Goal: Task Accomplishment & Management: Manage account settings

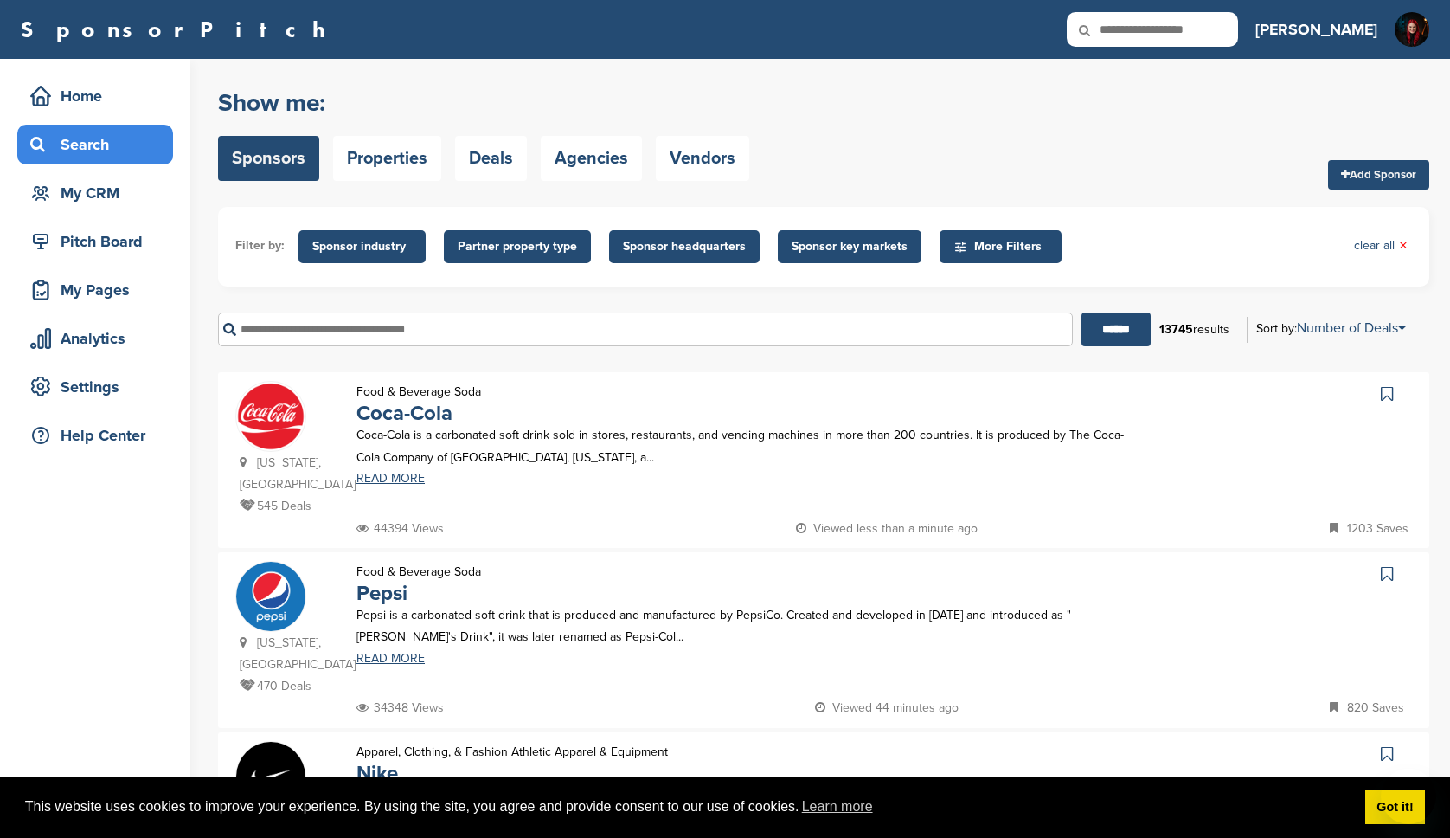
click at [1413, 30] on img at bounding box center [1412, 38] width 35 height 53
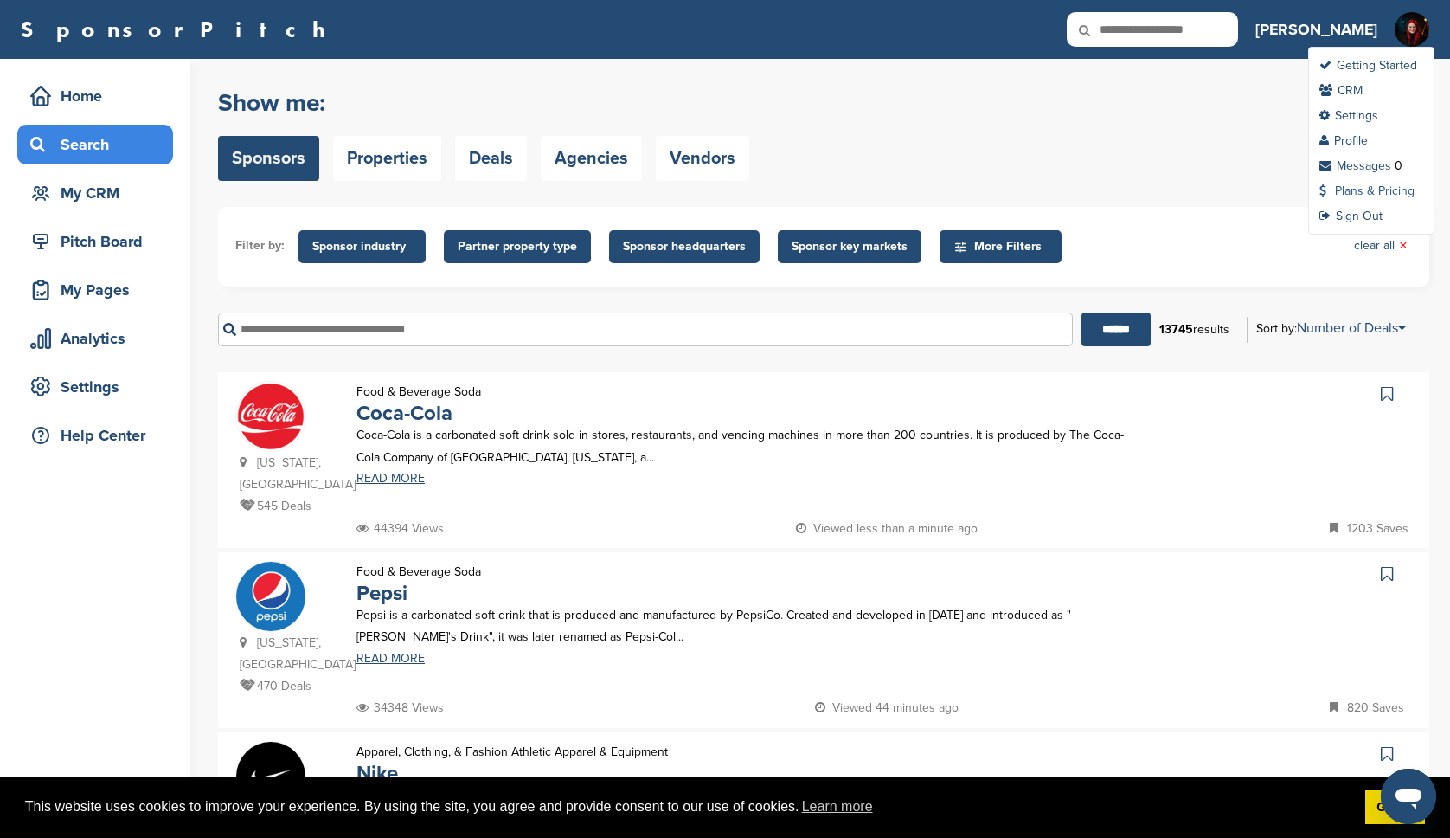
click at [1364, 187] on link "Plans & Pricing" at bounding box center [1367, 190] width 95 height 15
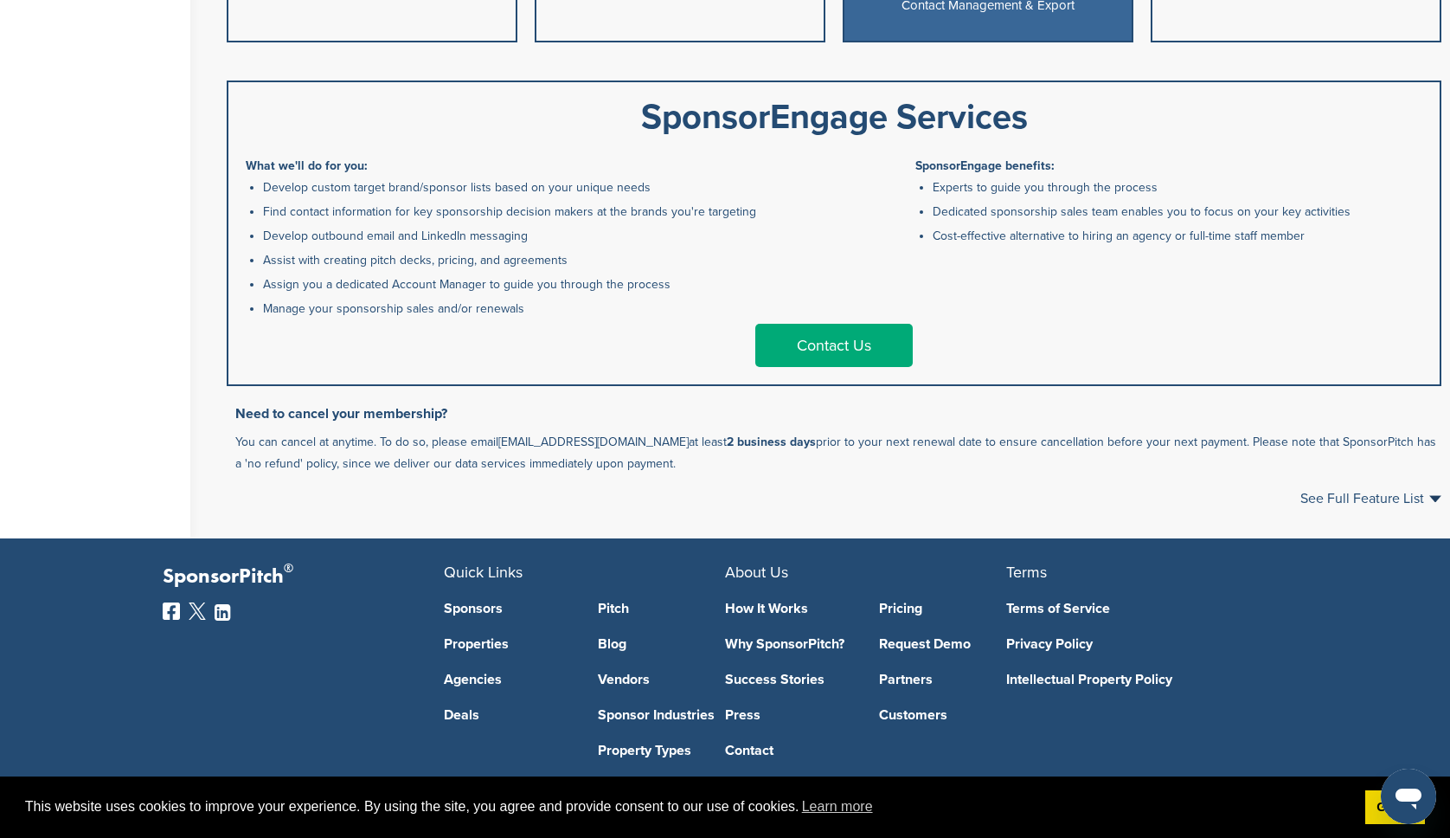
scroll to position [928, 0]
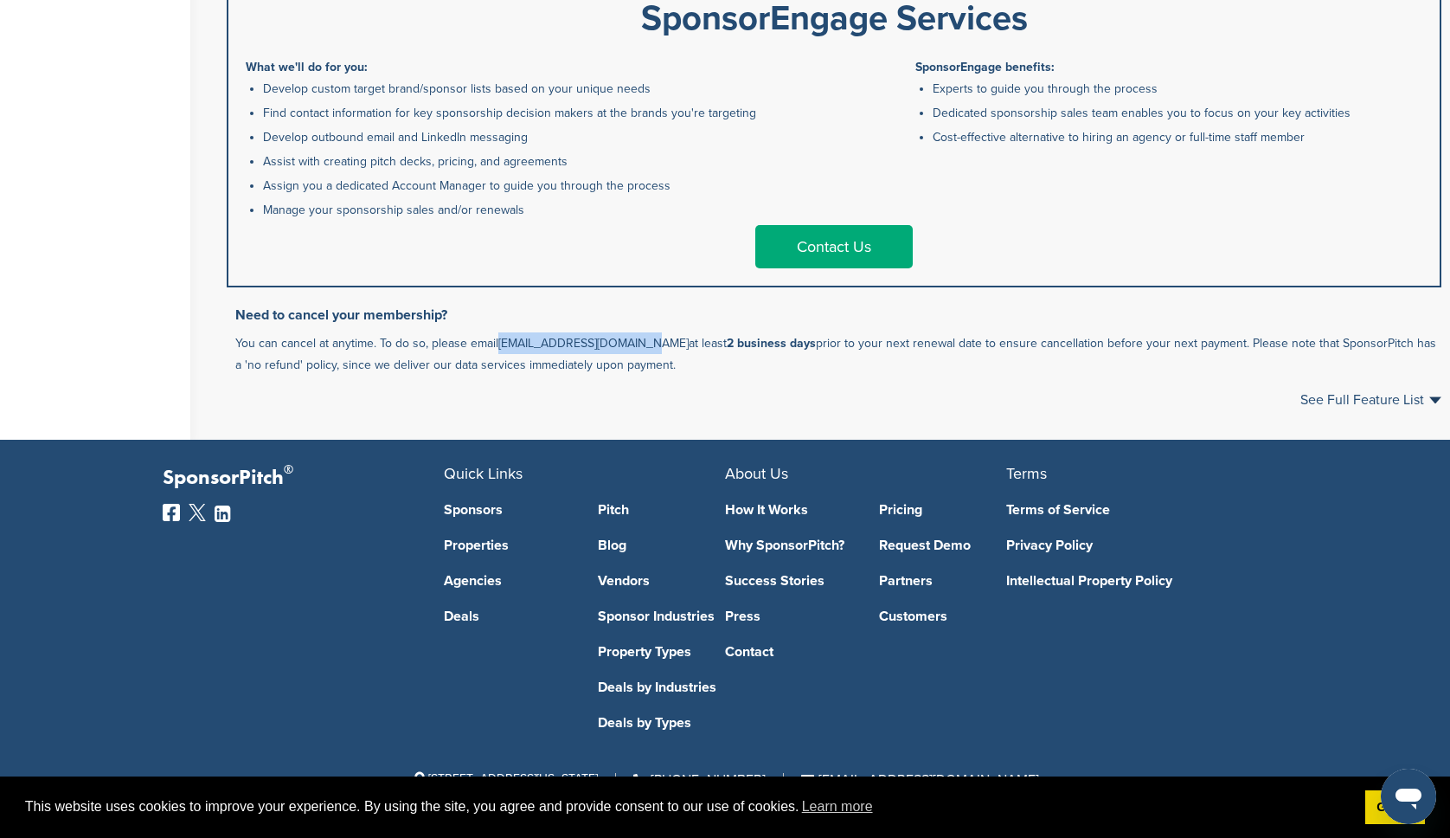
drag, startPoint x: 646, startPoint y: 344, endPoint x: 500, endPoint y: 351, distance: 145.6
click at [500, 351] on p "You can cancel at anytime. To do so, please email support@sponsorpitch.com at l…" at bounding box center [838, 353] width 1206 height 43
copy link "[EMAIL_ADDRESS][DOMAIN_NAME]"
click at [533, 402] on div "See Full Feature List Close" at bounding box center [834, 400] width 1215 height 14
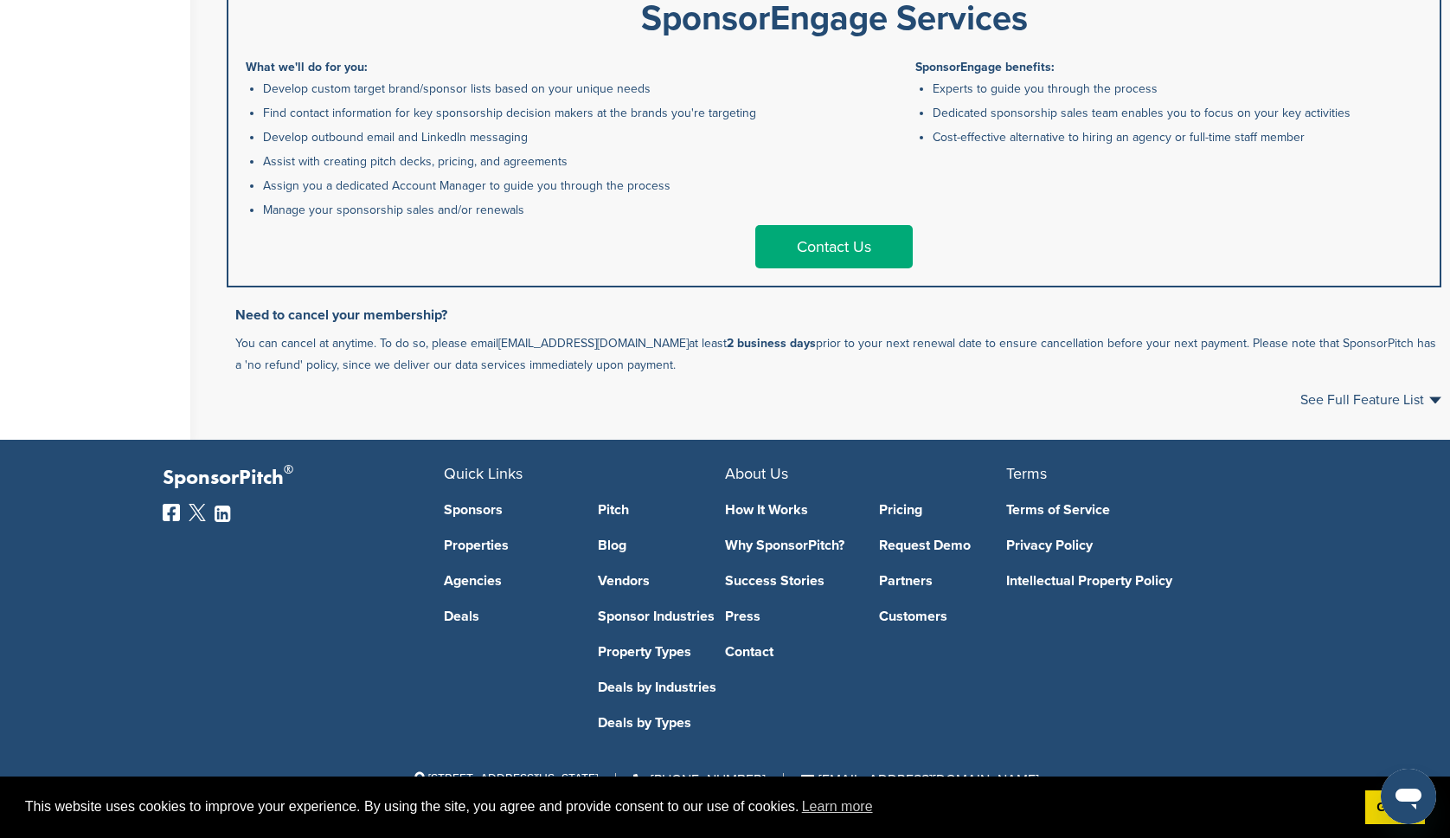
click at [415, 315] on h3 "Need to cancel your membership?" at bounding box center [838, 315] width 1206 height 21
copy h3 "membership"
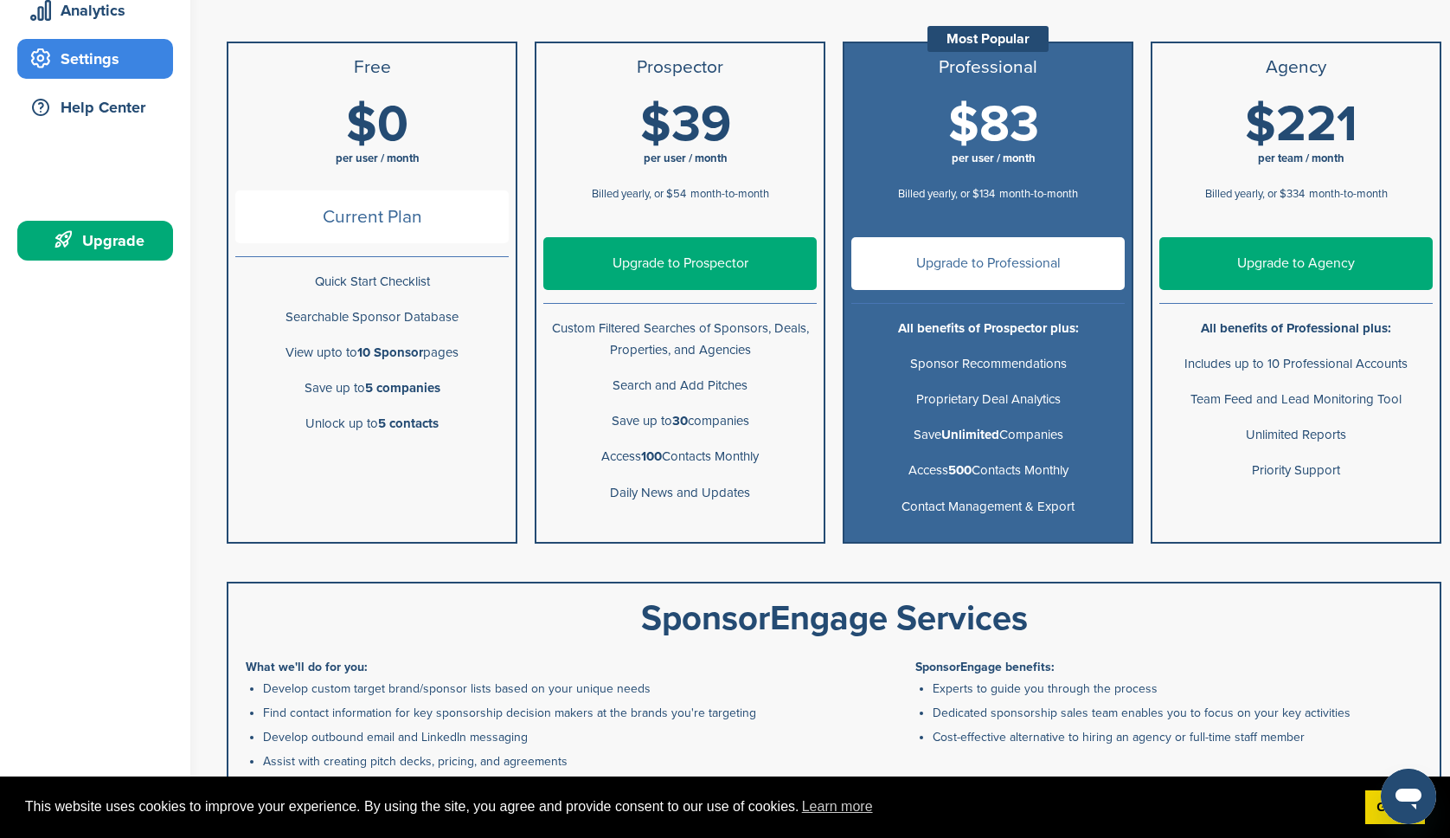
scroll to position [0, 0]
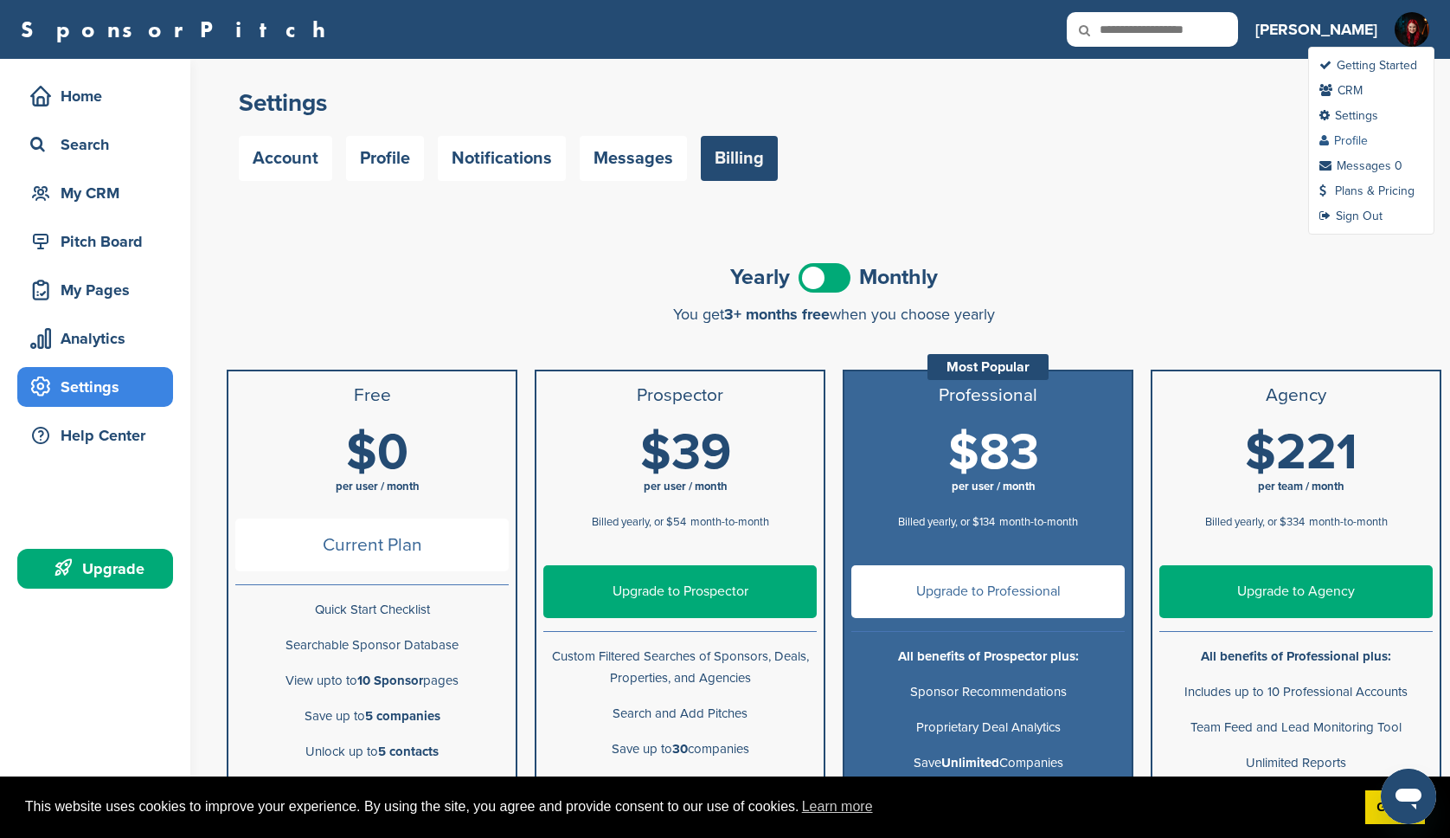
click at [1368, 138] on link "Profile" at bounding box center [1344, 140] width 48 height 15
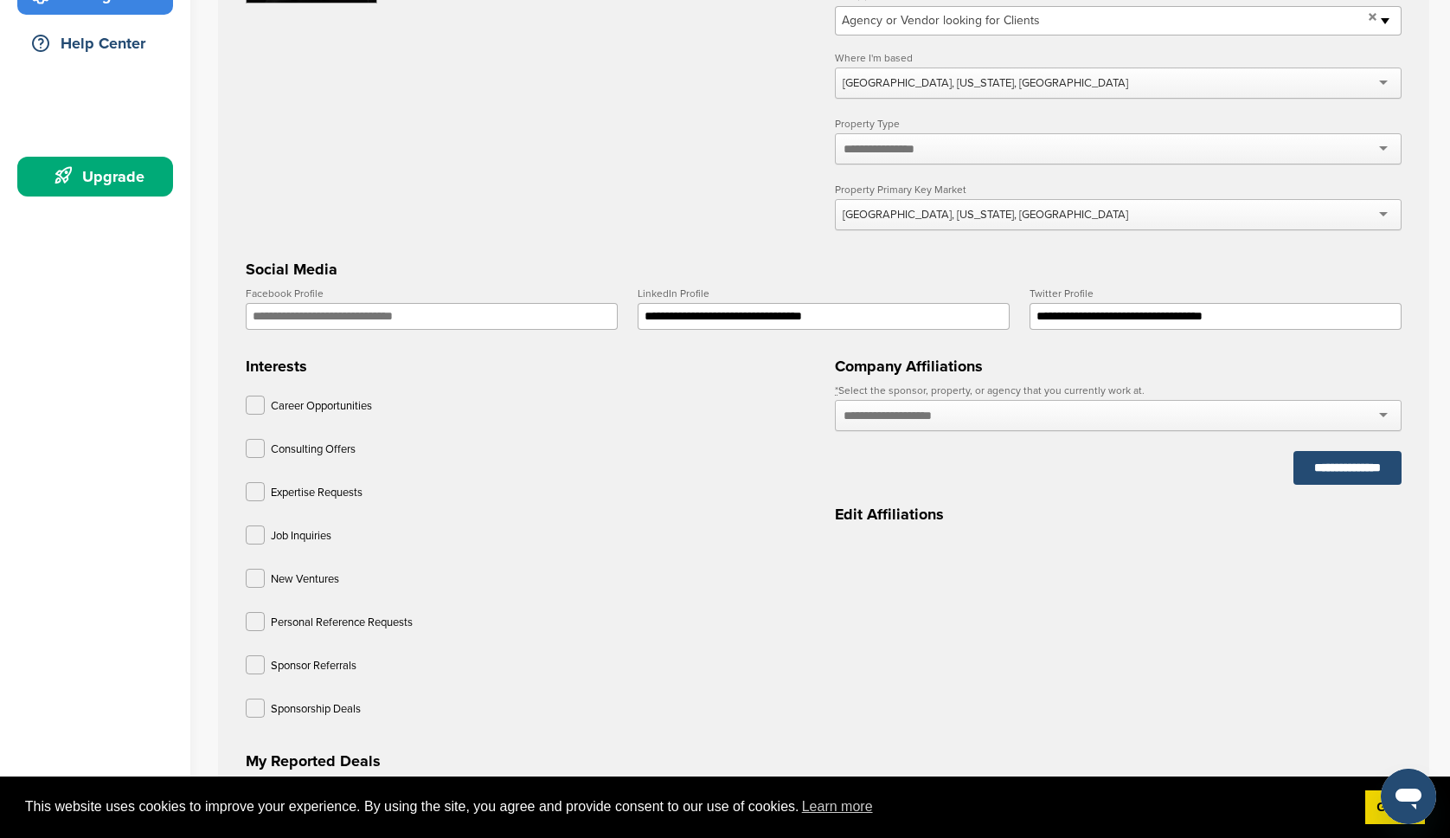
scroll to position [76, 0]
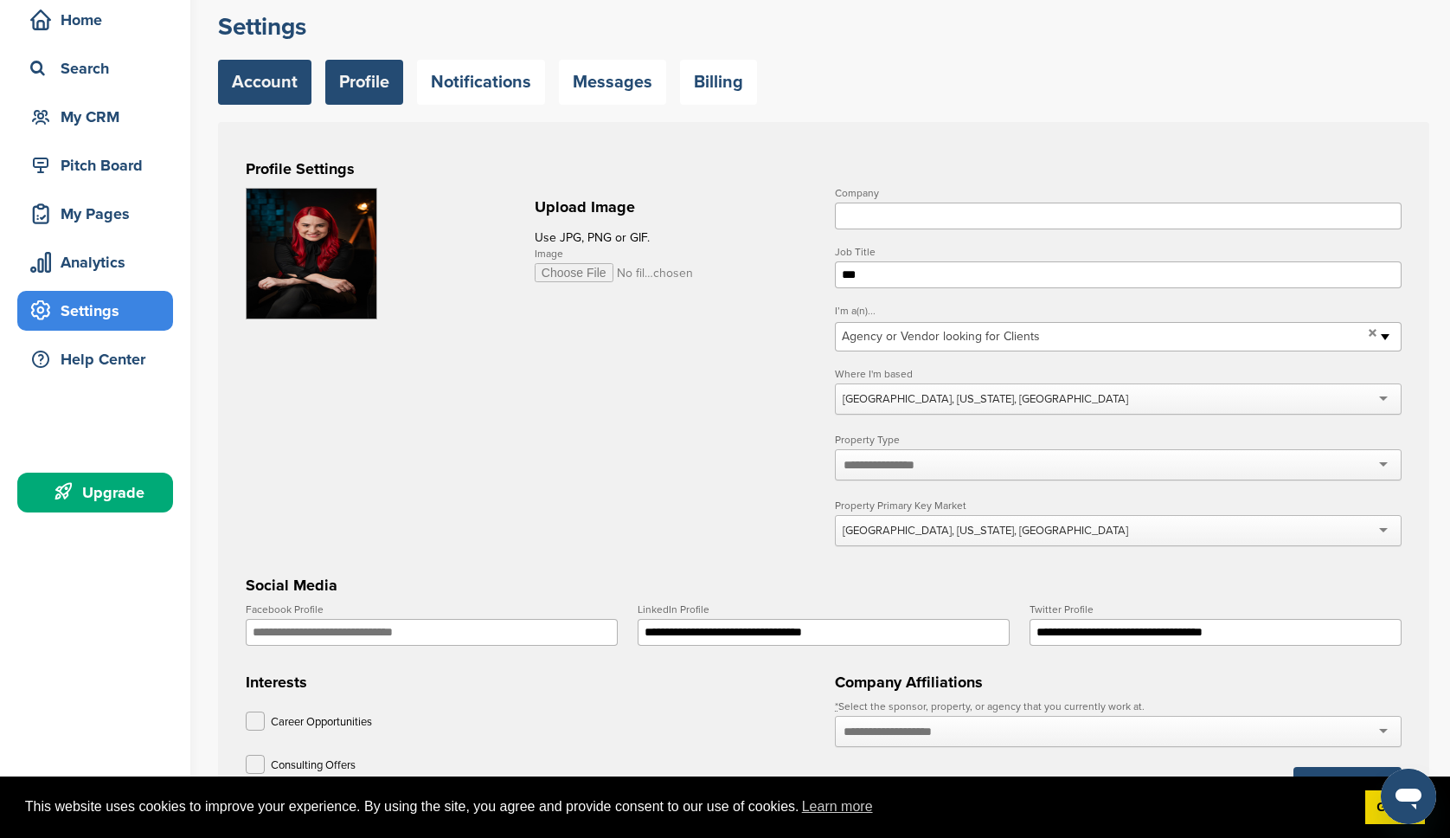
click at [275, 85] on link "Account" at bounding box center [264, 82] width 93 height 45
